Goal: Check status: Check status

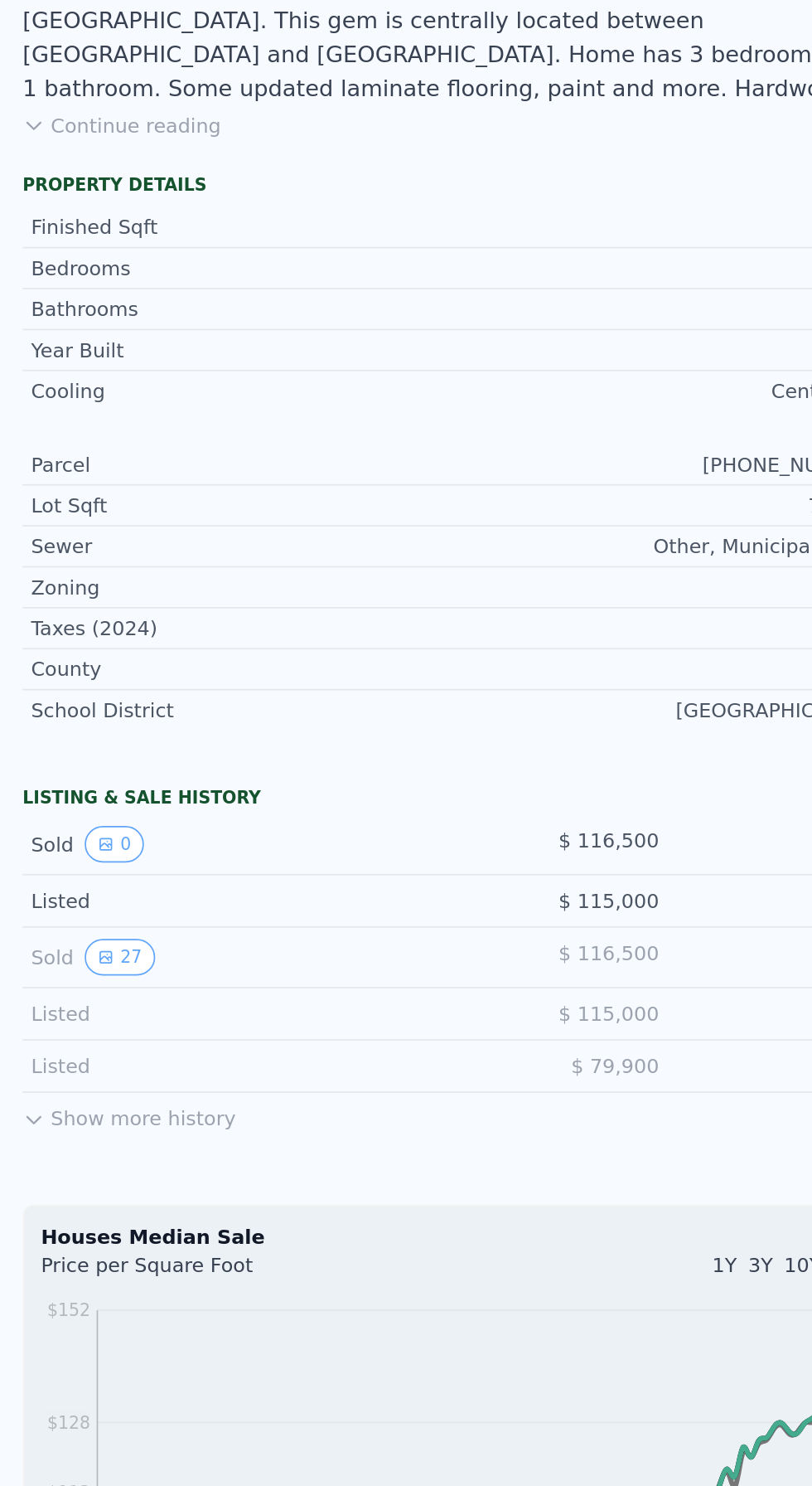
scroll to position [127, 0]
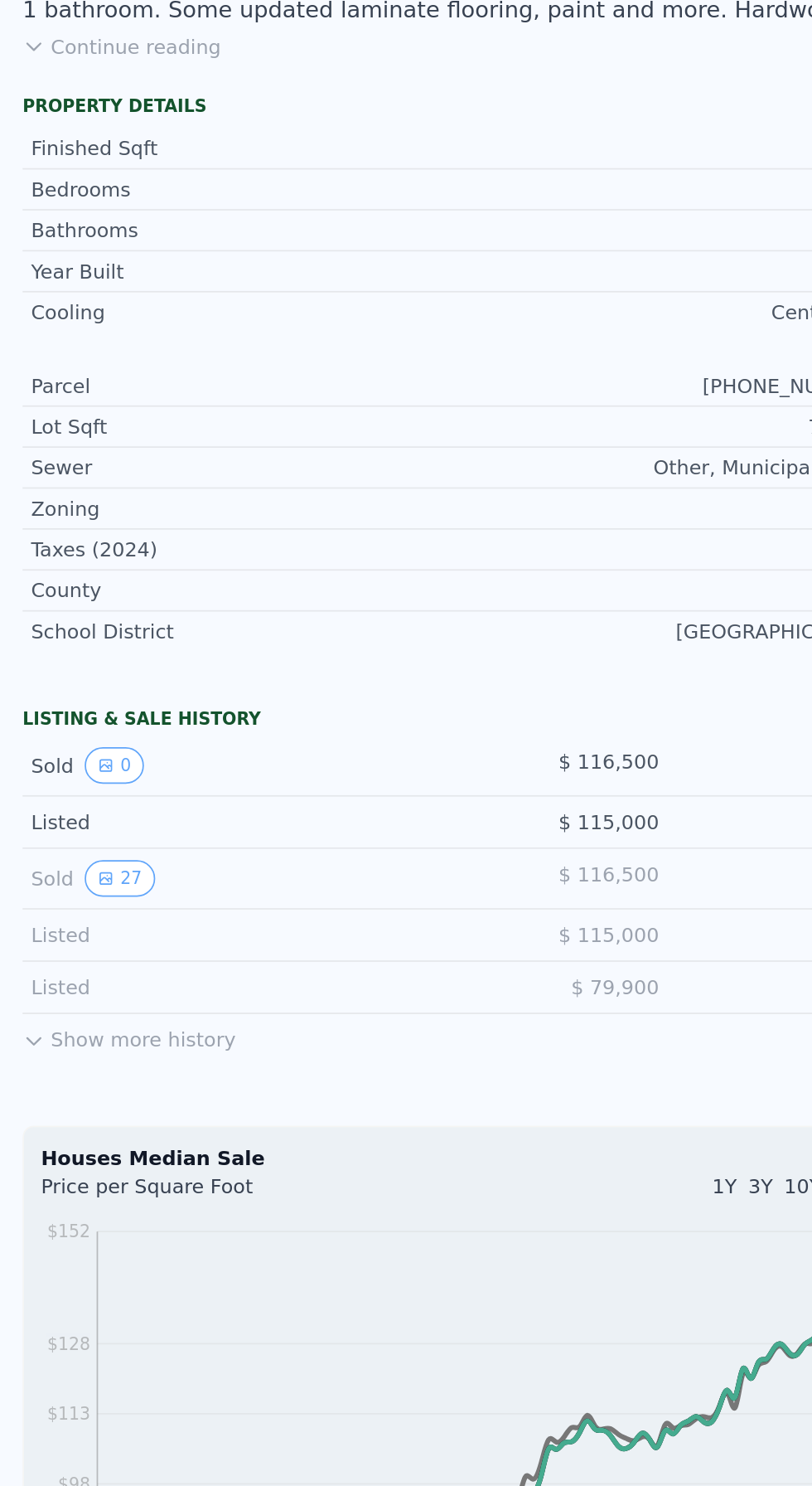
click at [39, 1031] on button "Show more history" at bounding box center [75, 1034] width 126 height 23
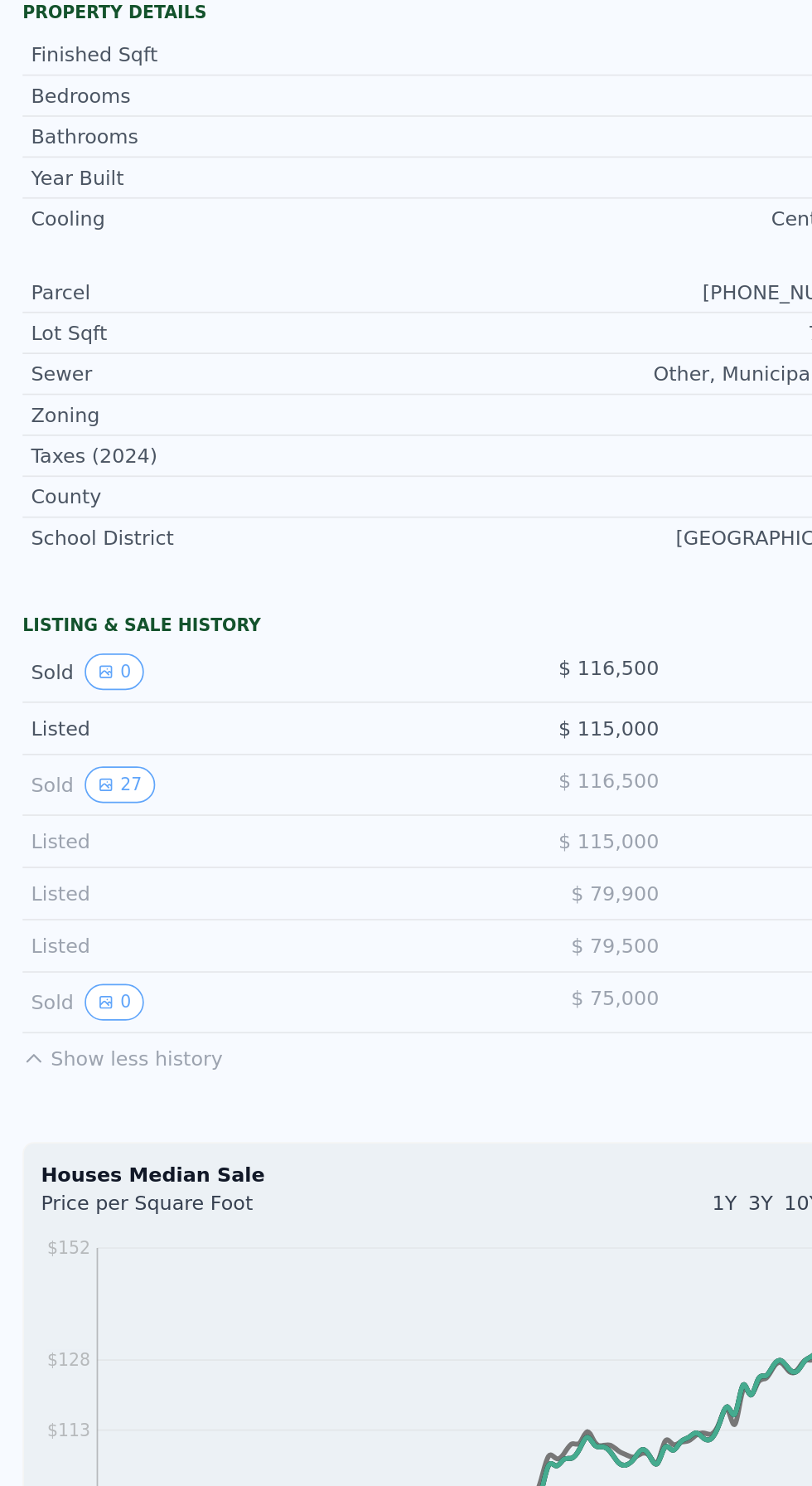
scroll to position [185, 0]
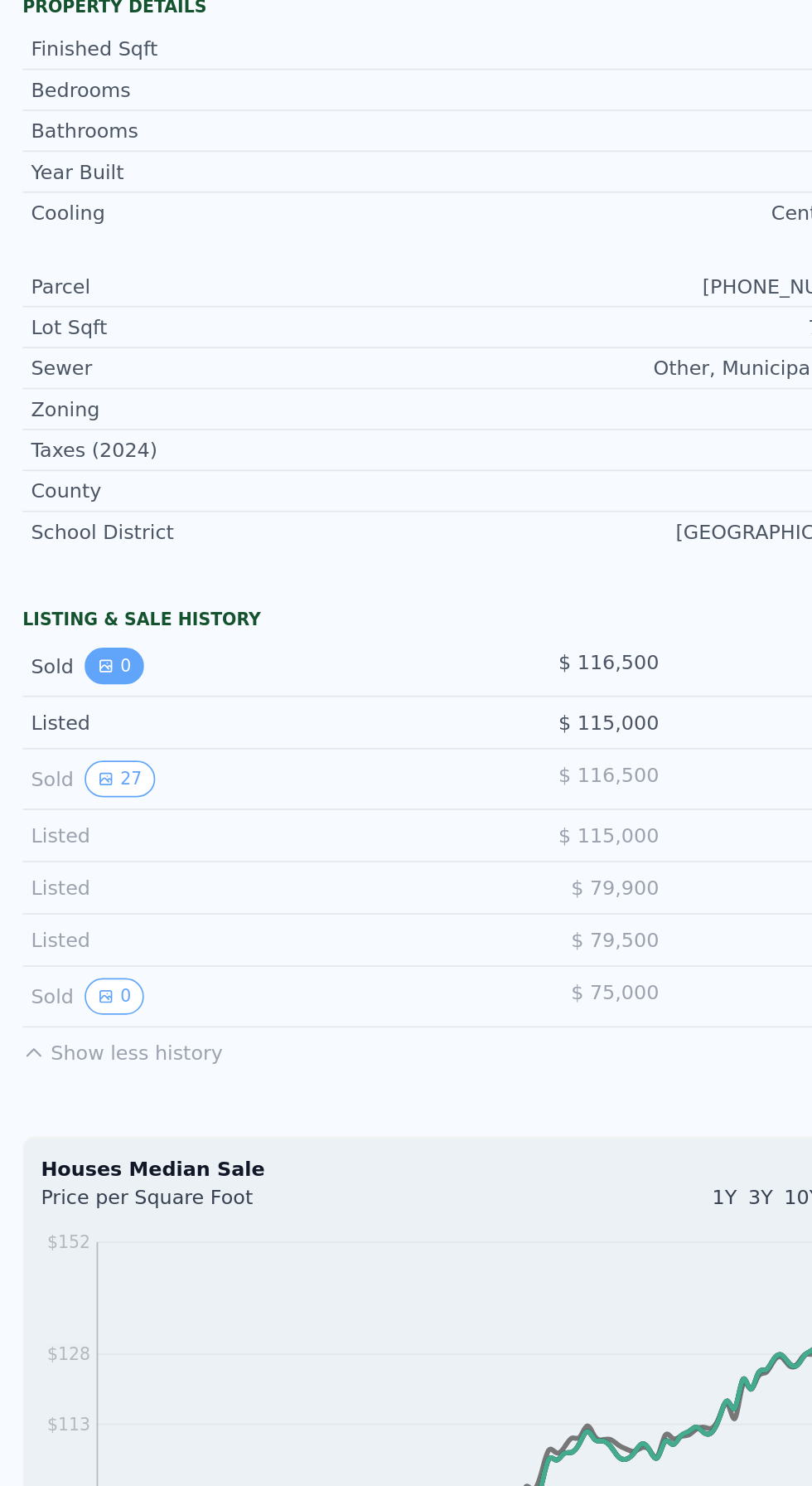
click at [60, 816] on icon "View historical data" at bounding box center [62, 819] width 7 height 7
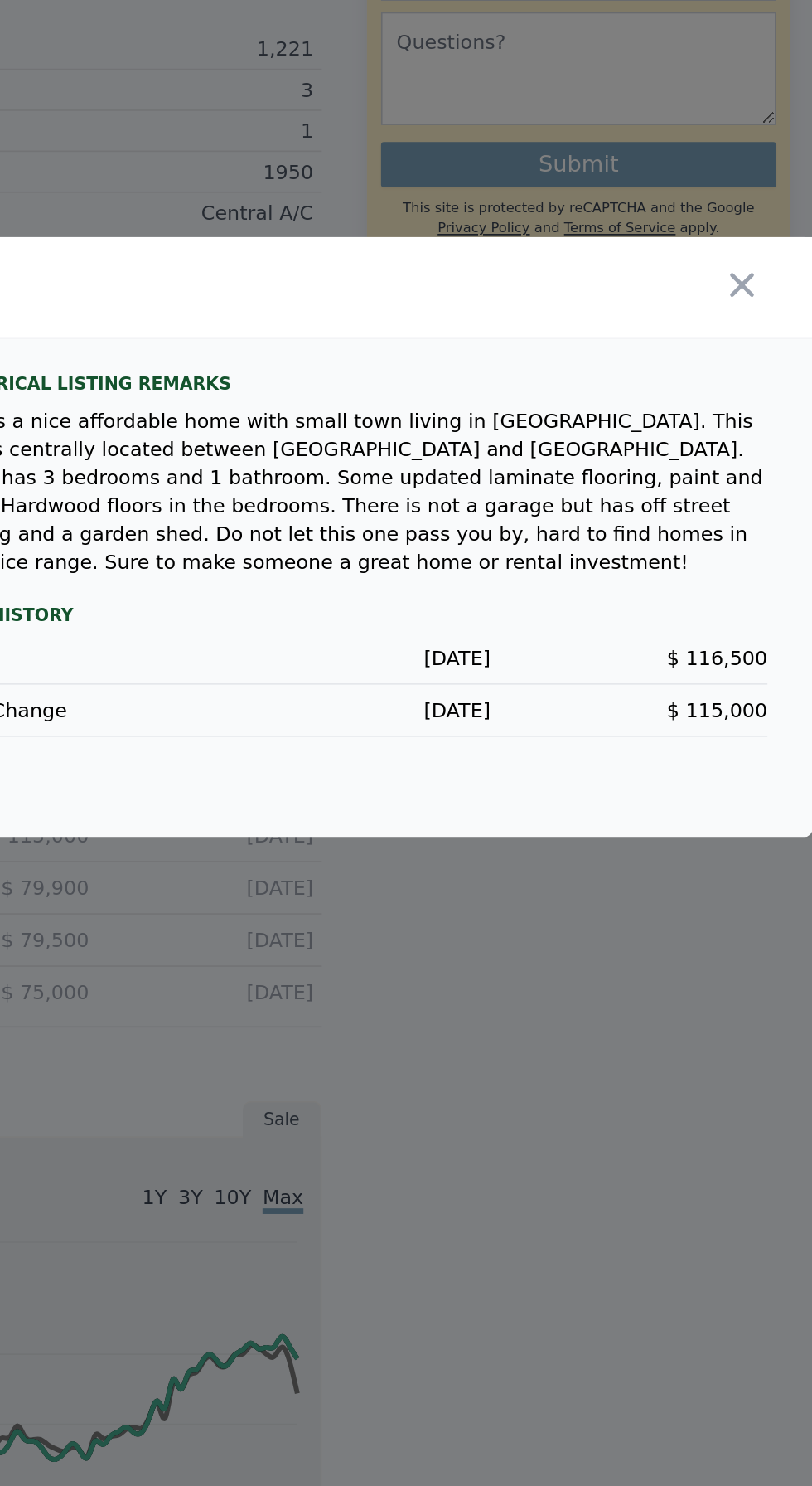
scroll to position [0, 0]
click at [777, 602] on icon "button" at bounding box center [771, 595] width 14 height 14
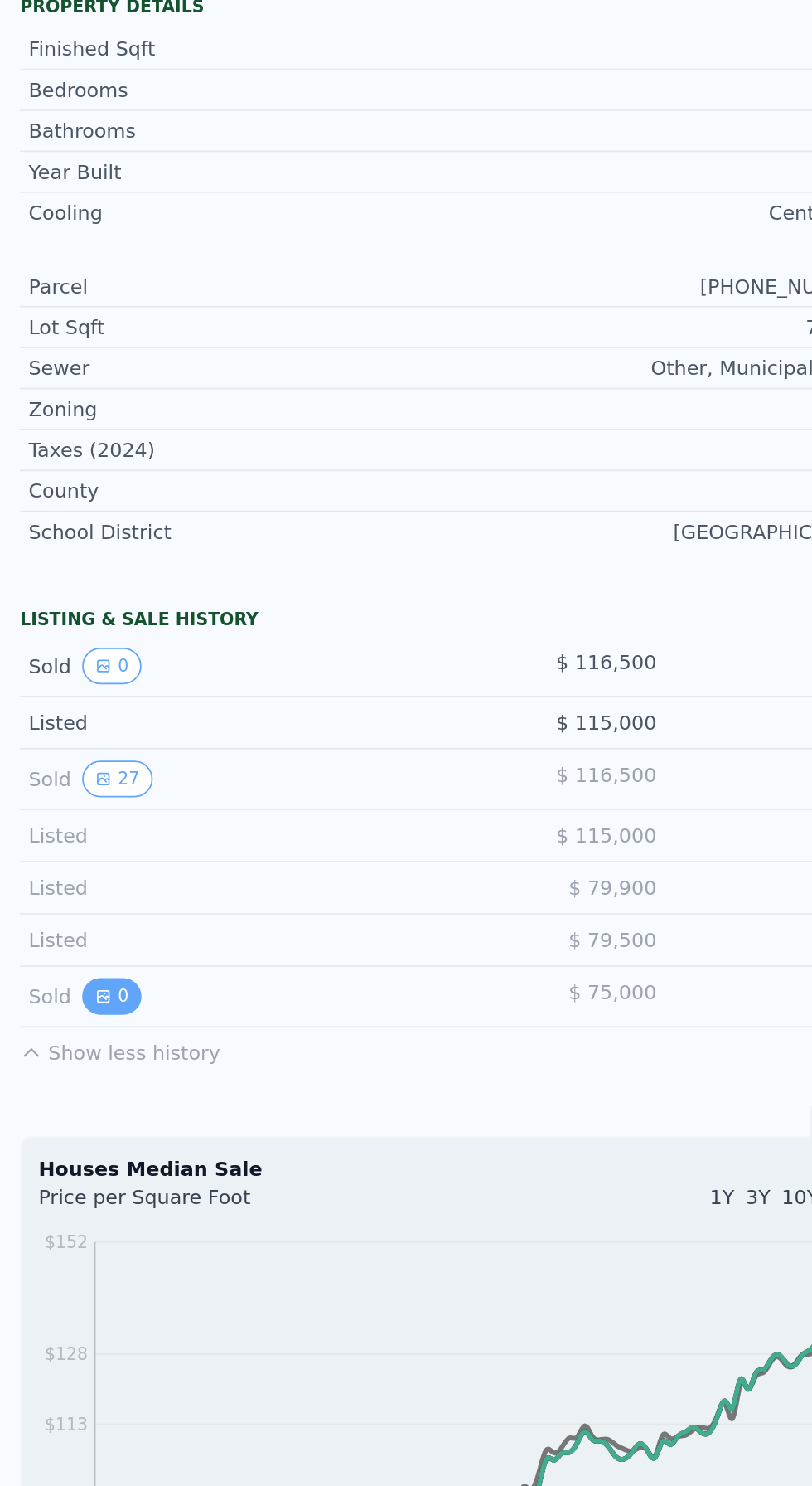
click at [60, 1010] on icon "View historical data" at bounding box center [62, 1013] width 7 height 7
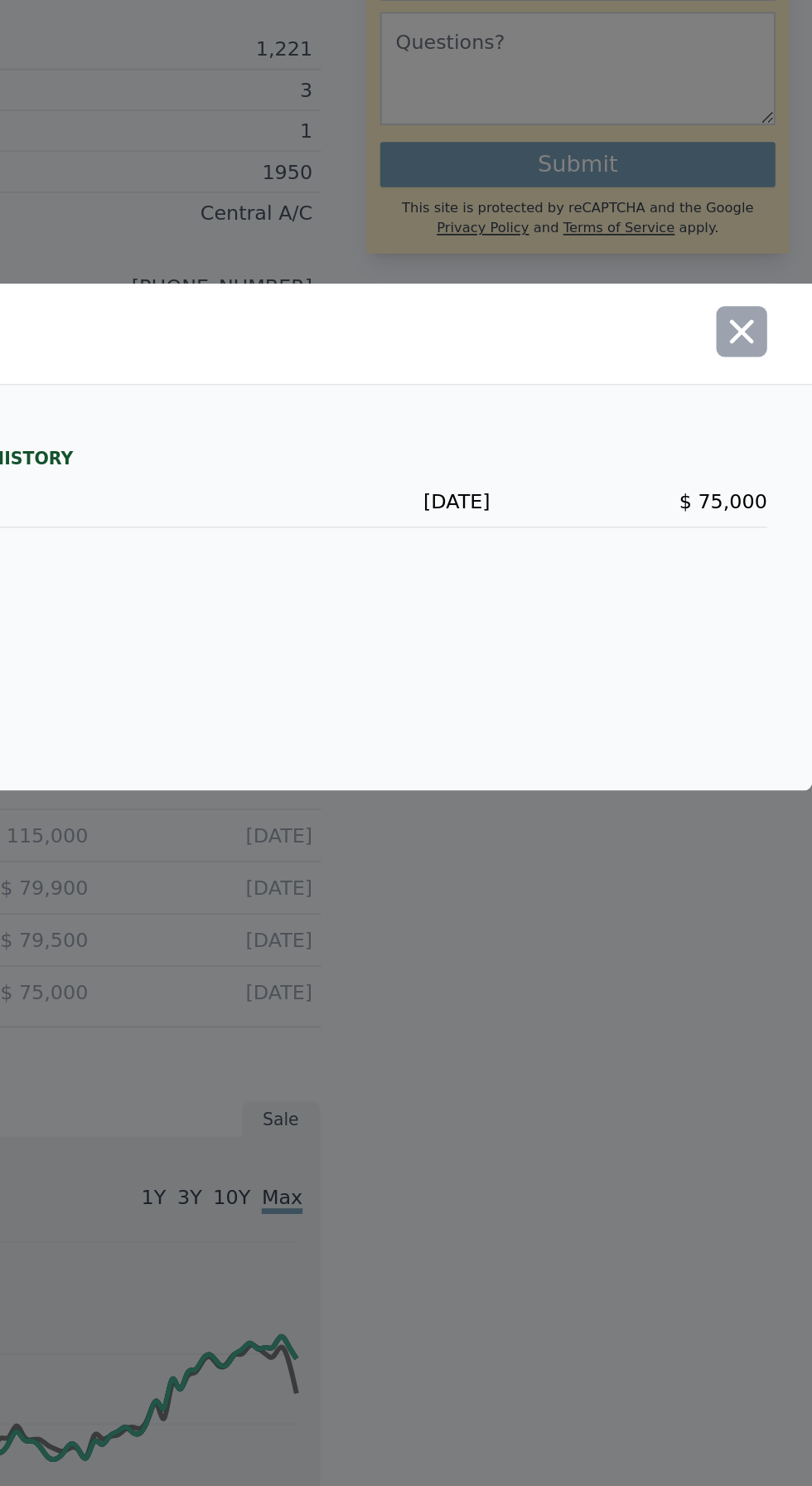
click at [774, 634] on icon "button" at bounding box center [770, 623] width 23 height 23
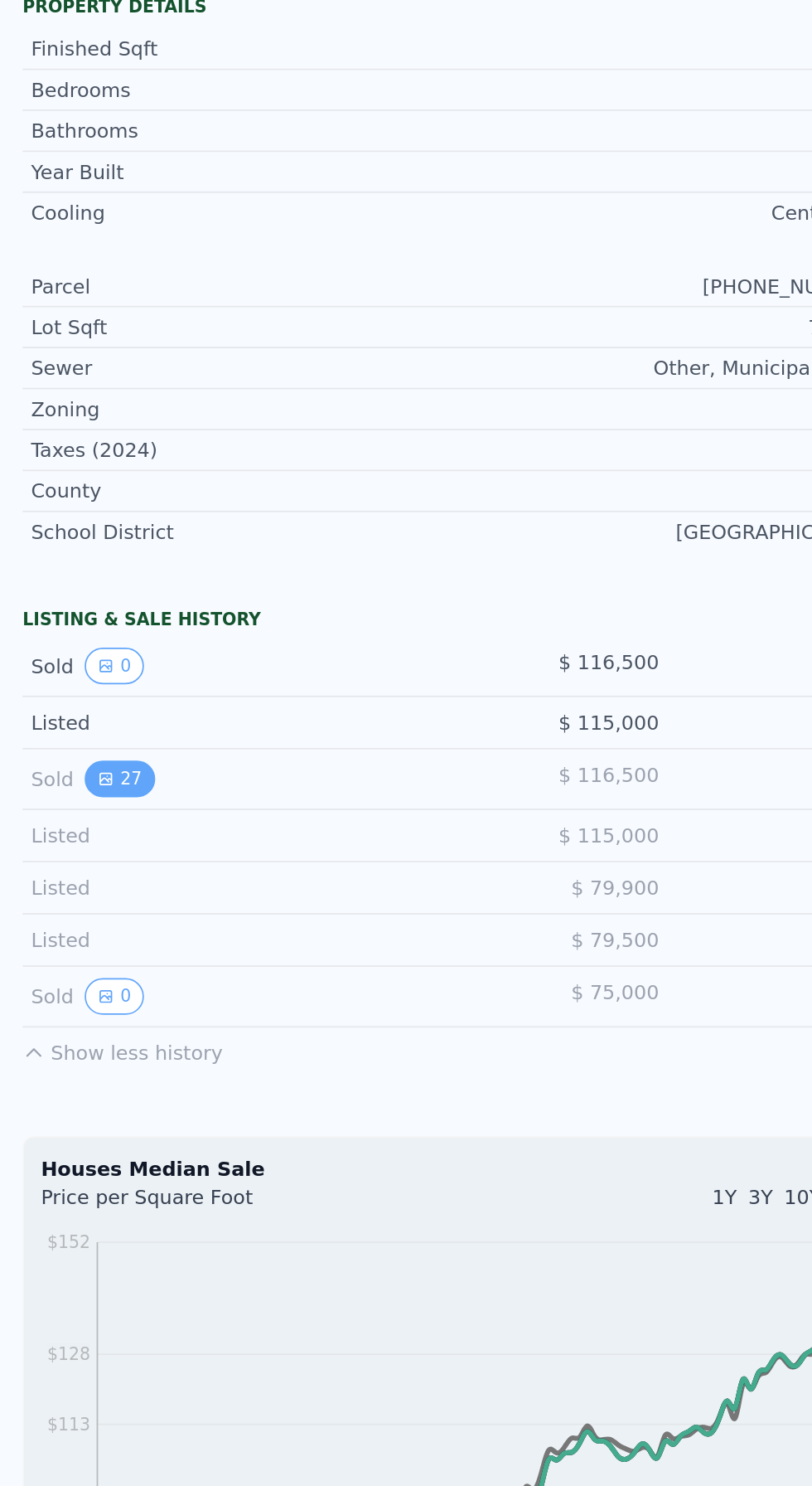
click at [74, 883] on button "27" at bounding box center [69, 885] width 41 height 22
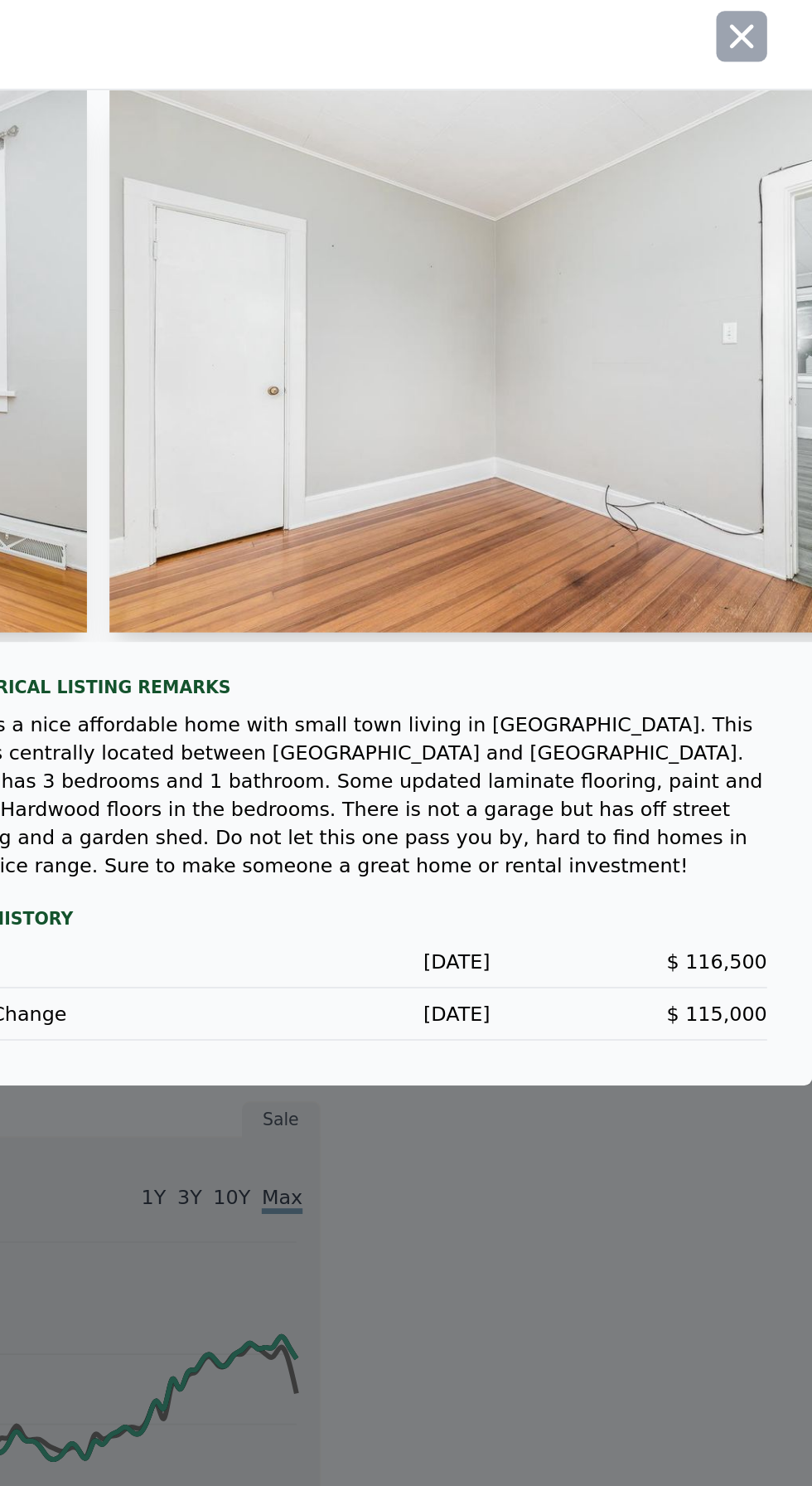
click at [758, 464] on button "button" at bounding box center [770, 449] width 29 height 29
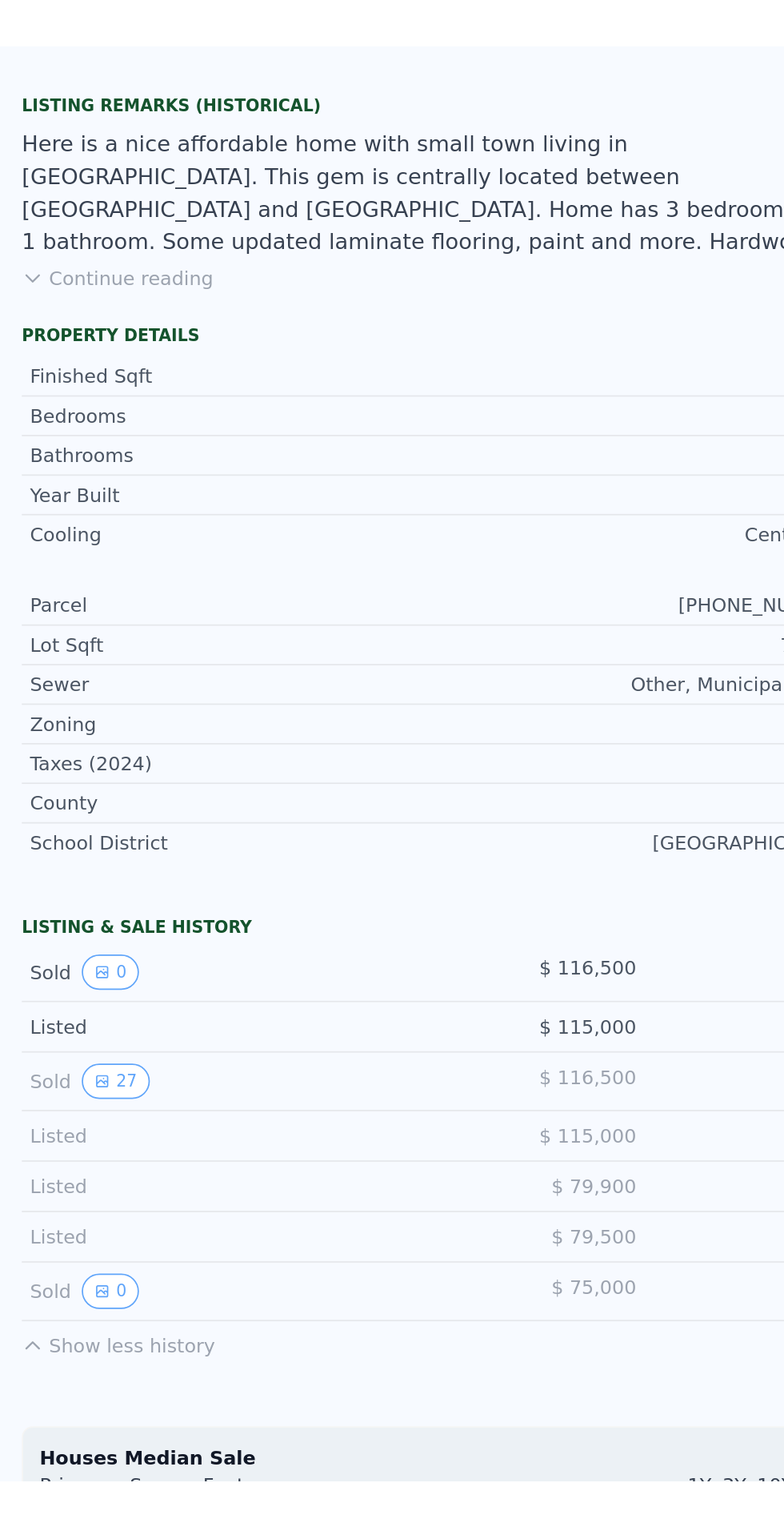
scroll to position [10, 0]
